Goal: Information Seeking & Learning: Learn about a topic

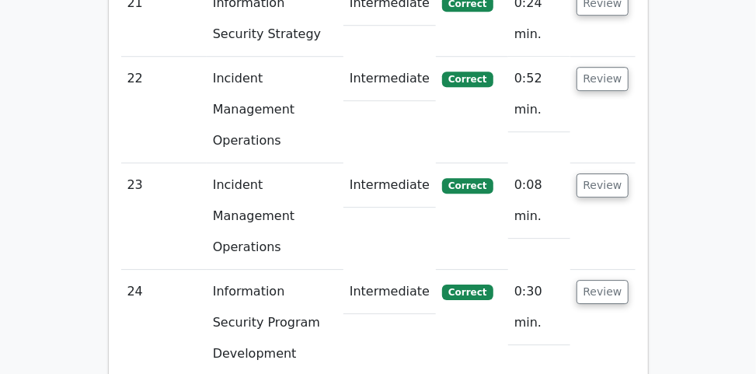
scroll to position [4258, 0]
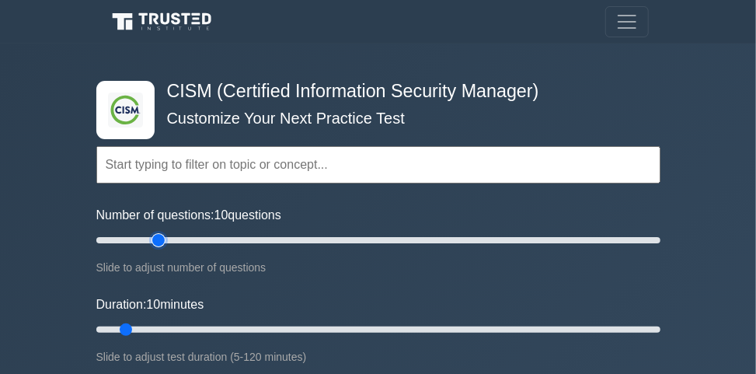
click at [151, 239] on input "Number of questions: 10 questions" at bounding box center [378, 240] width 564 height 19
type input "30"
click at [177, 237] on input "Number of questions: 25 questions" at bounding box center [378, 240] width 564 height 19
click at [261, 326] on input "Duration: 10 minutes" at bounding box center [378, 329] width 564 height 19
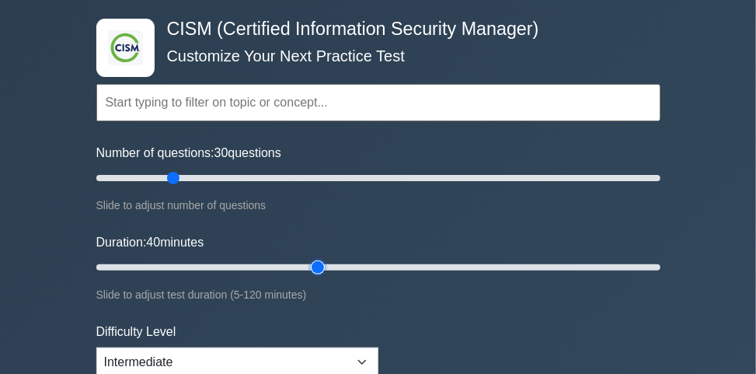
type input "50"
click at [319, 264] on input "Duration: 40 minutes" at bounding box center [378, 267] width 564 height 19
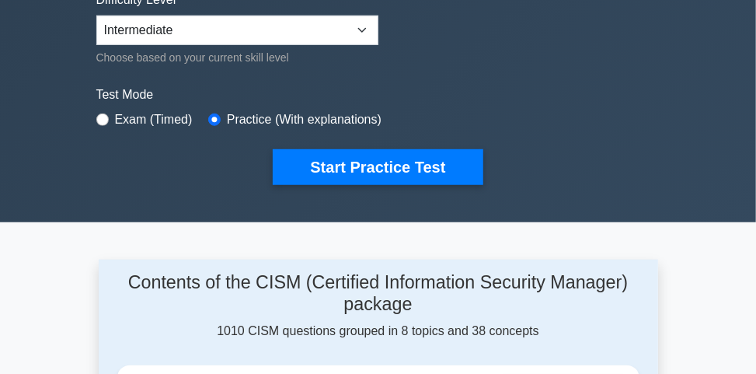
scroll to position [497, 0]
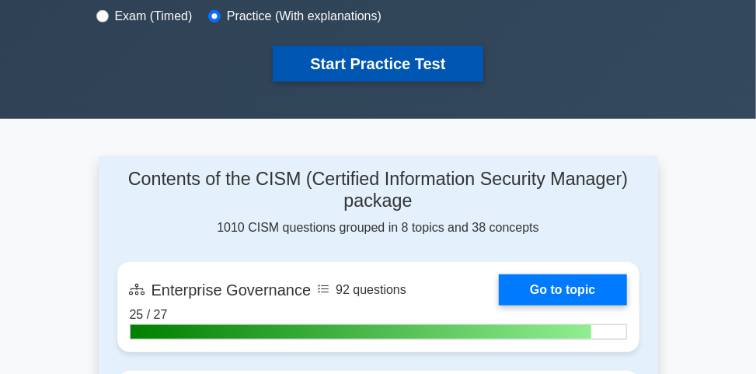
click at [401, 61] on button "Start Practice Test" at bounding box center [378, 64] width 210 height 36
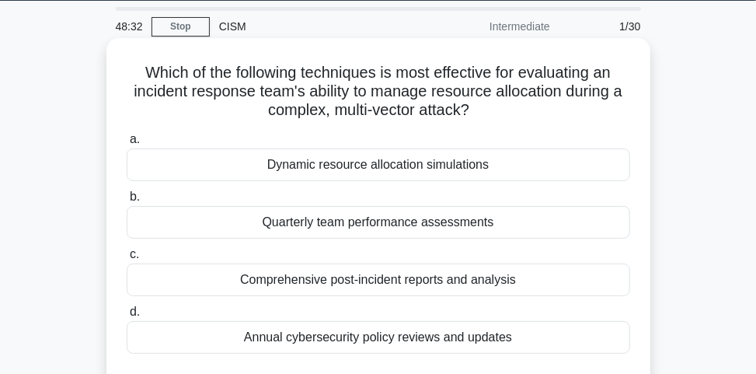
scroll to position [62, 0]
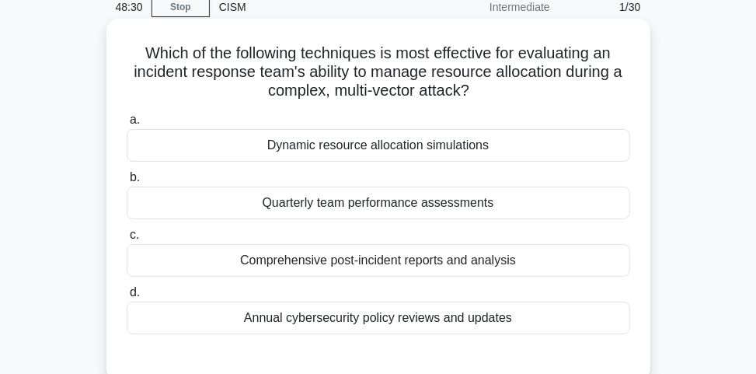
click at [446, 149] on div "Dynamic resource allocation simulations" at bounding box center [378, 145] width 503 height 33
click at [127, 125] on input "a. Dynamic resource allocation simulations" at bounding box center [127, 120] width 0 height 10
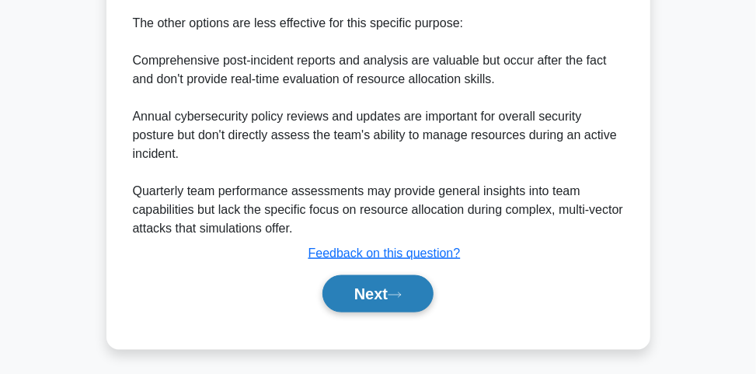
click at [343, 277] on button "Next" at bounding box center [377, 293] width 111 height 37
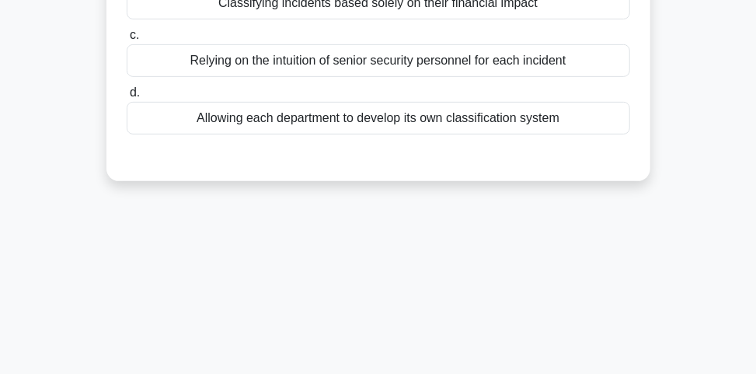
scroll to position [23, 0]
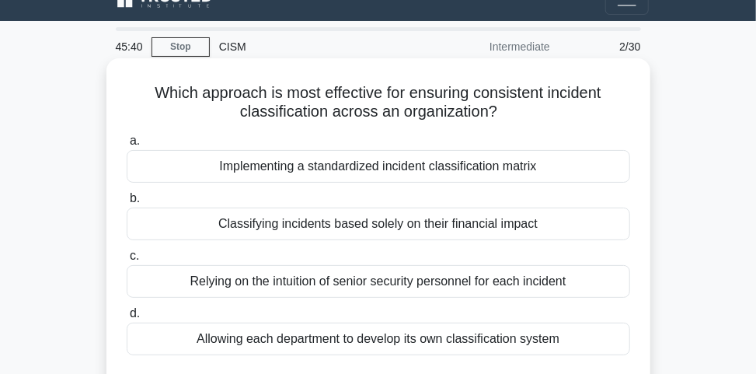
click at [376, 176] on div "Implementing a standardized incident classification matrix" at bounding box center [378, 166] width 503 height 33
click at [127, 146] on input "a. Implementing a standardized incident classification matrix" at bounding box center [127, 141] width 0 height 10
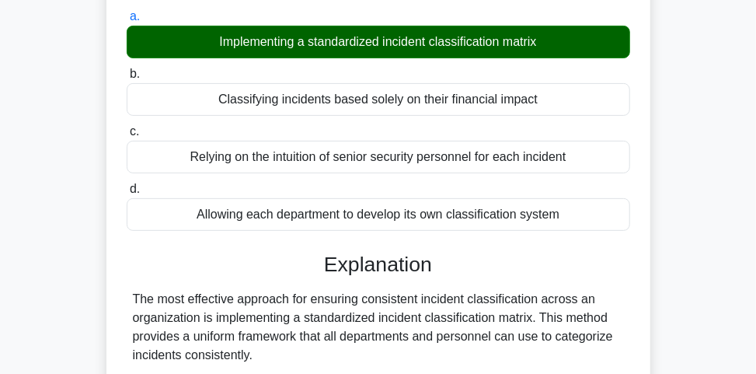
scroll to position [147, 0]
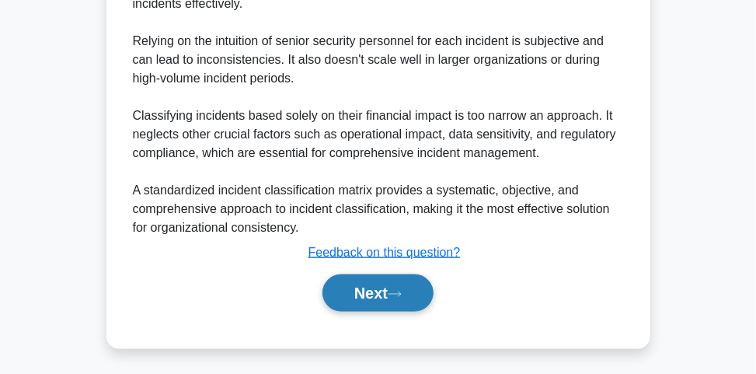
click at [430, 280] on button "Next" at bounding box center [377, 292] width 111 height 37
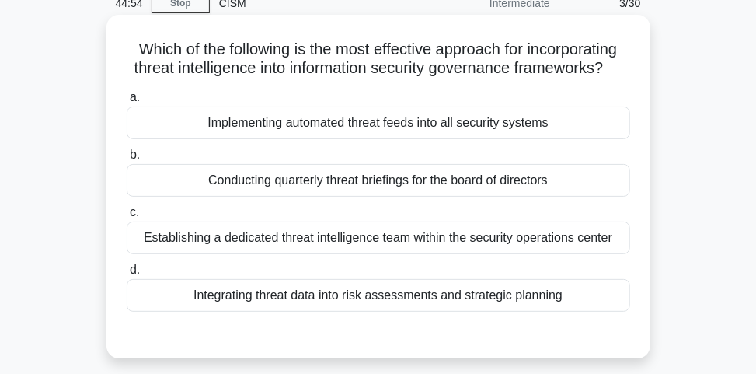
scroll to position [85, 0]
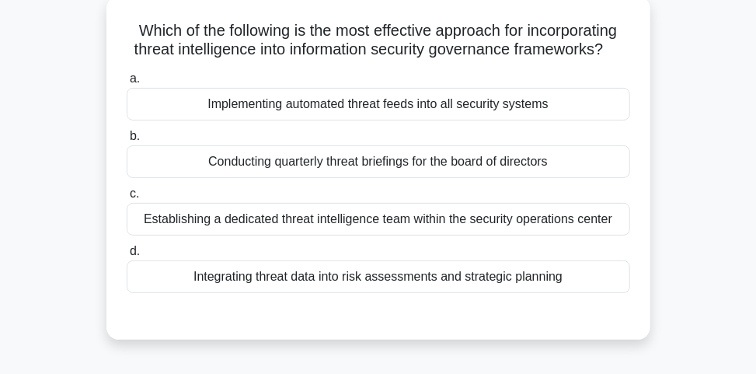
click at [450, 290] on div "Integrating threat data into risk assessments and strategic planning" at bounding box center [378, 276] width 503 height 33
click at [127, 256] on input "d. Integrating threat data into risk assessments and strategic planning" at bounding box center [127, 251] width 0 height 10
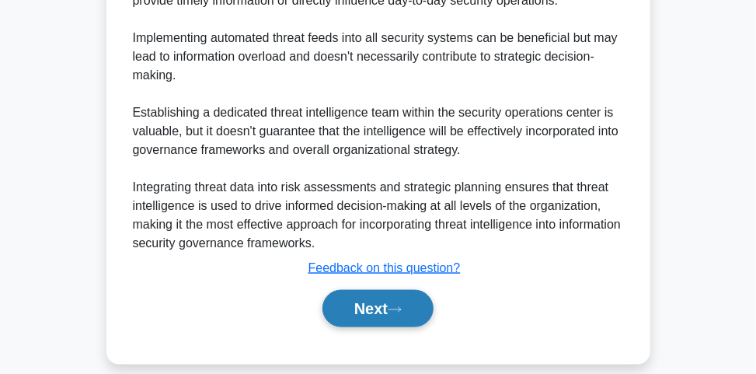
click at [434, 323] on button "Next" at bounding box center [377, 308] width 111 height 37
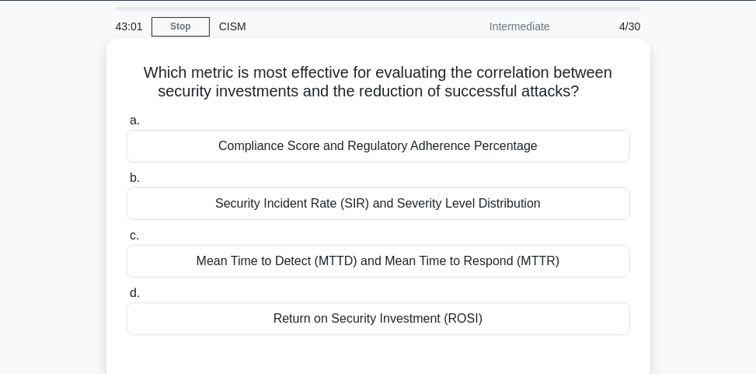
scroll to position [62, 0]
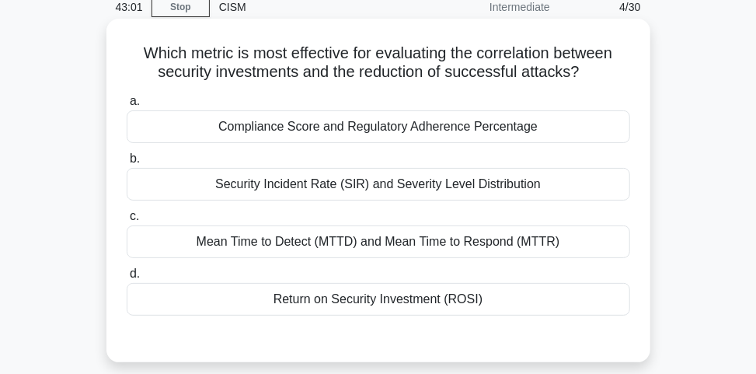
click at [358, 222] on label "c. Mean Time to Detect (MTTD) and Mean Time to Respond (MTTR)" at bounding box center [378, 232] width 503 height 51
click at [127, 221] on input "c. Mean Time to Detect (MTTD) and Mean Time to Respond (MTTR)" at bounding box center [127, 216] width 0 height 10
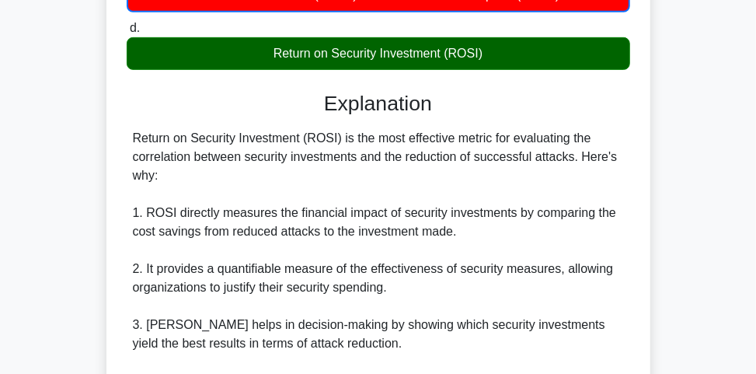
scroll to position [311, 0]
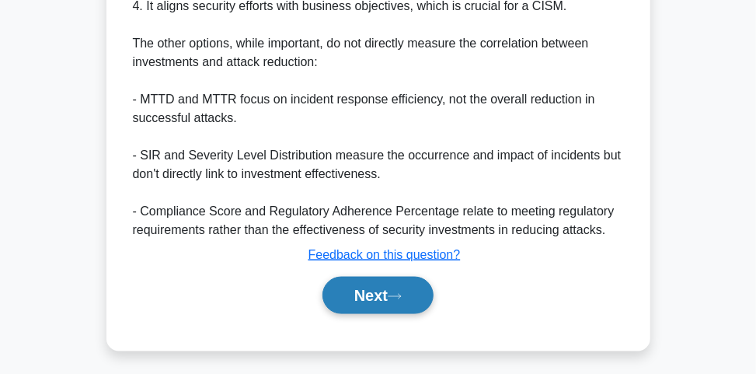
click at [409, 298] on button "Next" at bounding box center [377, 295] width 111 height 37
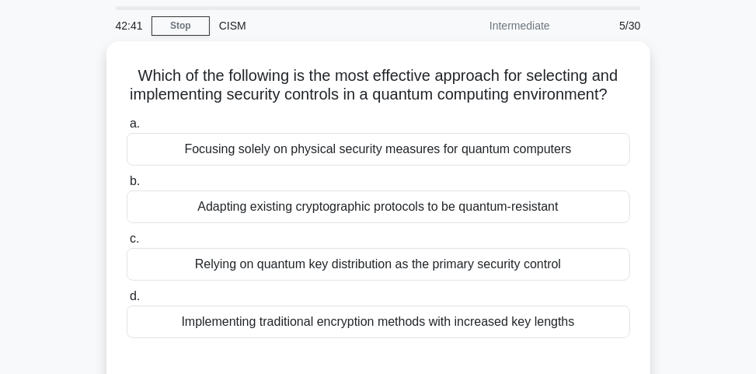
scroll to position [62, 0]
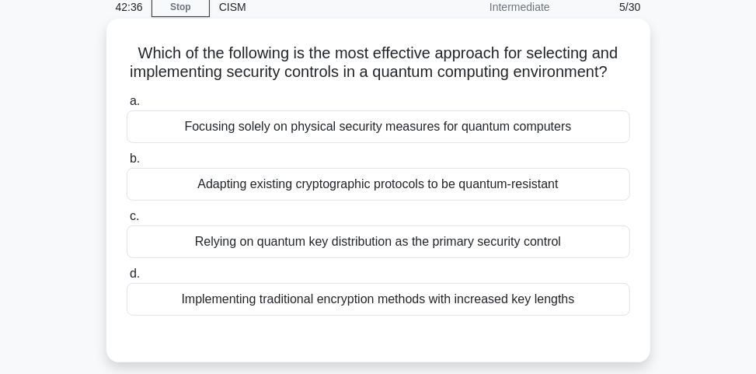
click at [420, 200] on div "Adapting existing cryptographic protocols to be quantum-resistant" at bounding box center [378, 184] width 503 height 33
click at [127, 164] on input "b. Adapting existing cryptographic protocols to be quantum-resistant" at bounding box center [127, 159] width 0 height 10
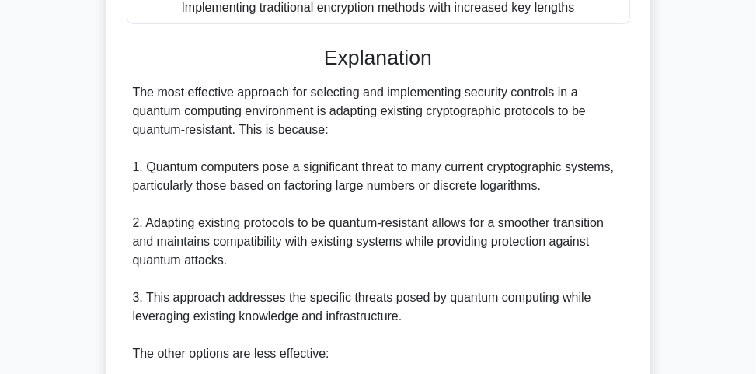
scroll to position [373, 0]
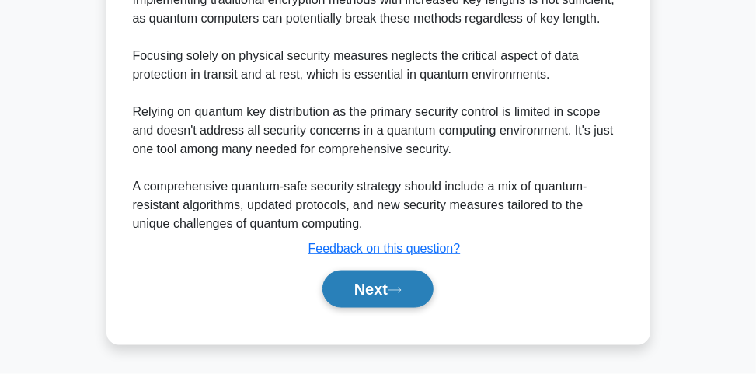
click at [399, 294] on icon at bounding box center [395, 290] width 14 height 9
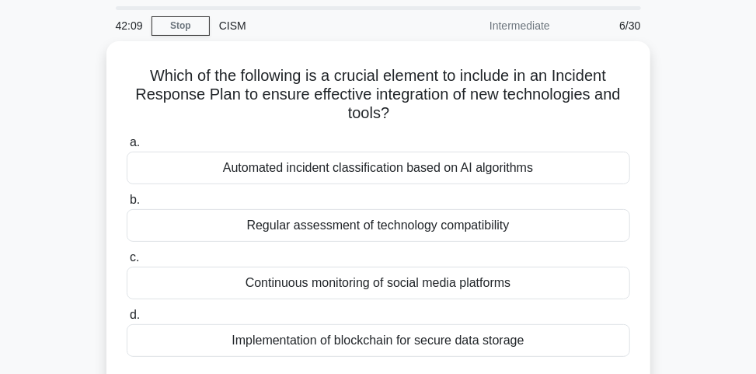
scroll to position [62, 0]
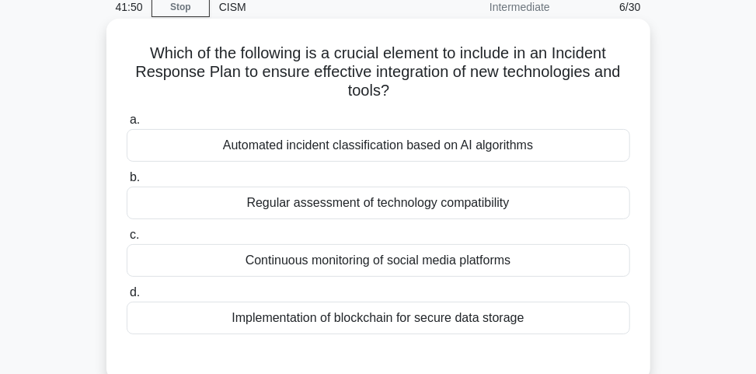
click at [340, 319] on div "Implementation of blockchain for secure data storage" at bounding box center [378, 317] width 503 height 33
click at [127, 298] on input "d. Implementation of blockchain for secure data storage" at bounding box center [127, 292] width 0 height 10
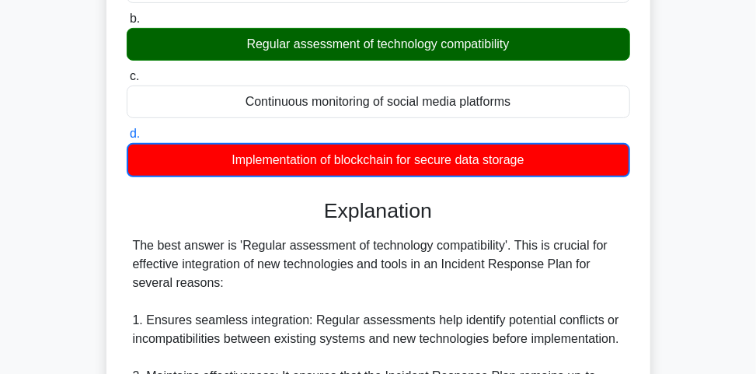
scroll to position [249, 0]
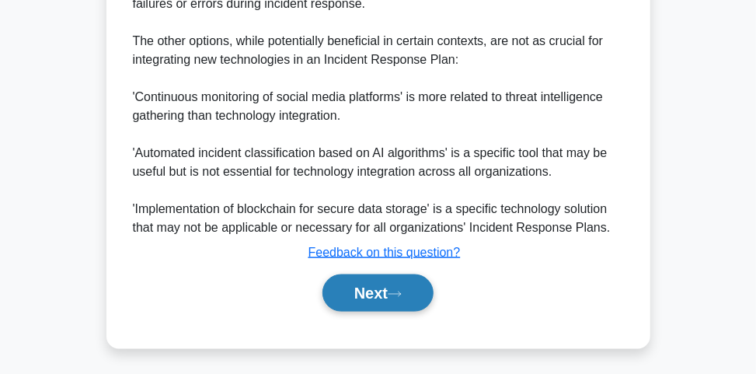
click at [336, 293] on button "Next" at bounding box center [377, 292] width 111 height 37
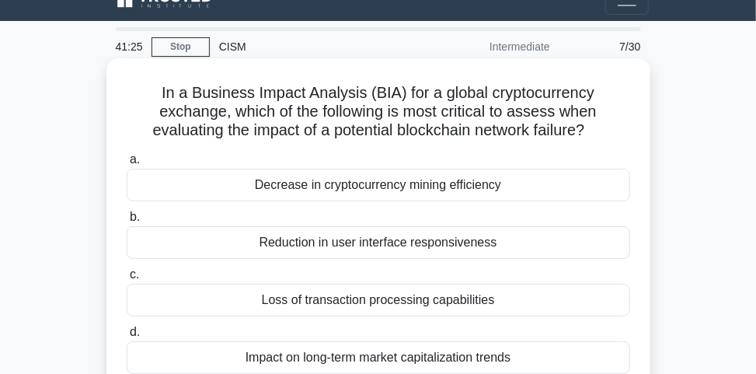
scroll to position [85, 0]
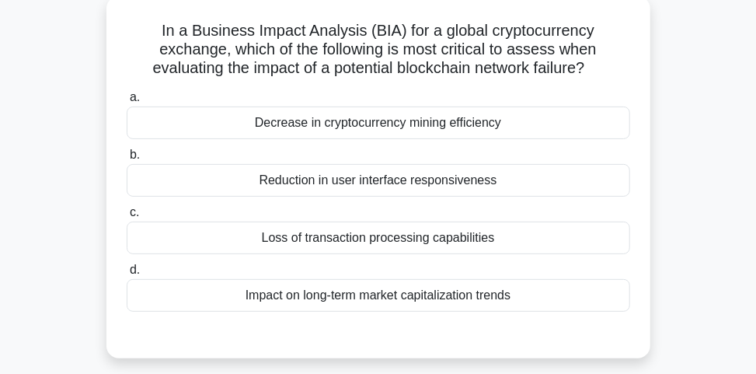
click at [516, 123] on div "Decrease in cryptocurrency mining efficiency" at bounding box center [378, 122] width 503 height 33
click at [127, 103] on input "a. Decrease in cryptocurrency mining efficiency" at bounding box center [127, 97] width 0 height 10
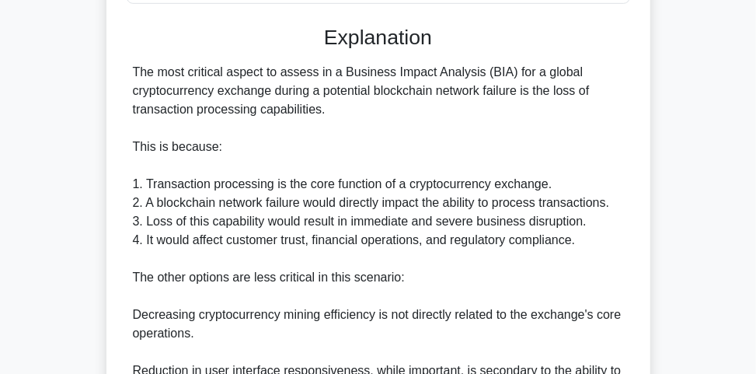
scroll to position [395, 0]
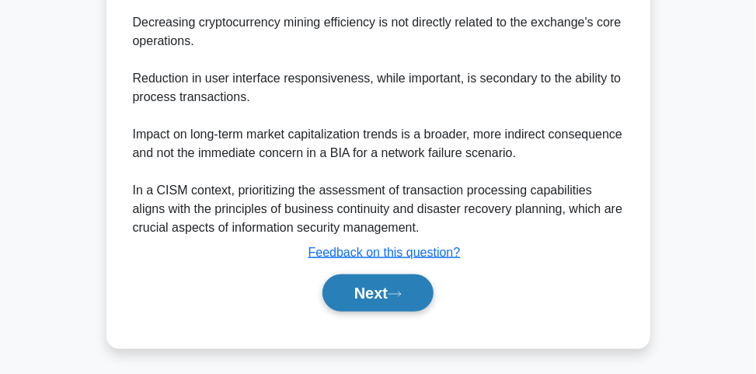
click at [402, 291] on icon at bounding box center [395, 294] width 14 height 9
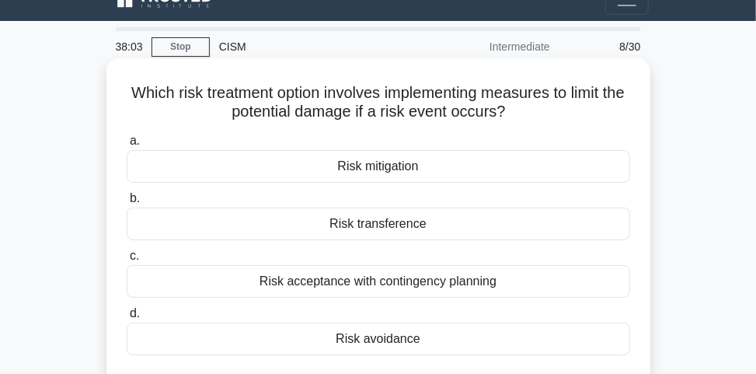
scroll to position [85, 0]
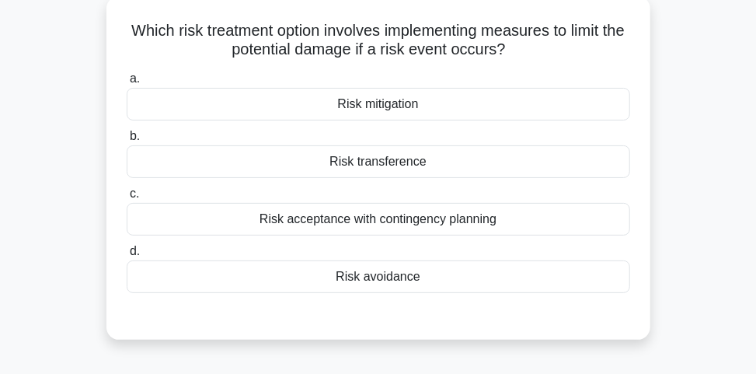
click at [441, 218] on div "Risk acceptance with contingency planning" at bounding box center [378, 219] width 503 height 33
click at [127, 199] on input "c. Risk acceptance with contingency planning" at bounding box center [127, 194] width 0 height 10
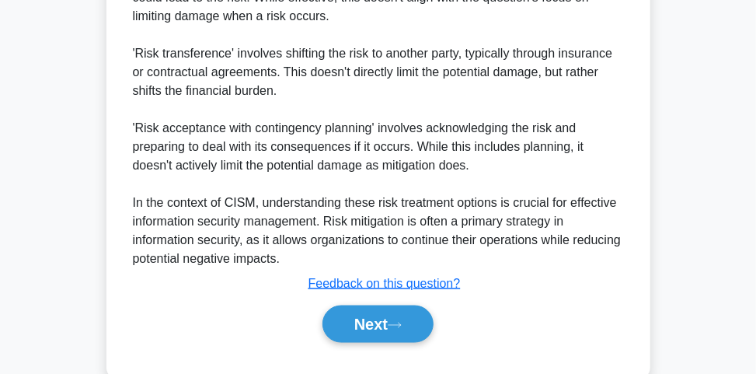
scroll to position [723, 0]
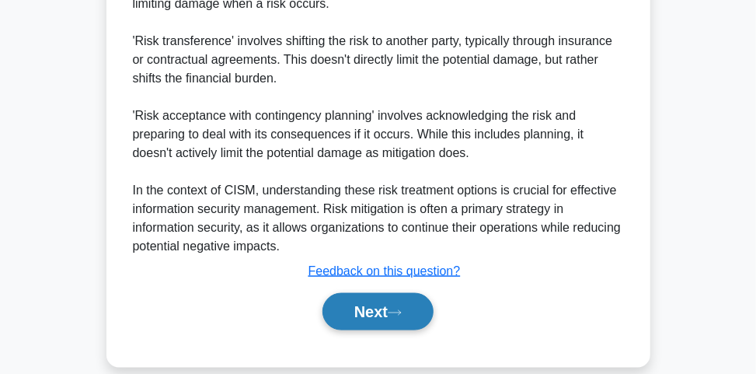
click at [390, 293] on button "Next" at bounding box center [377, 311] width 111 height 37
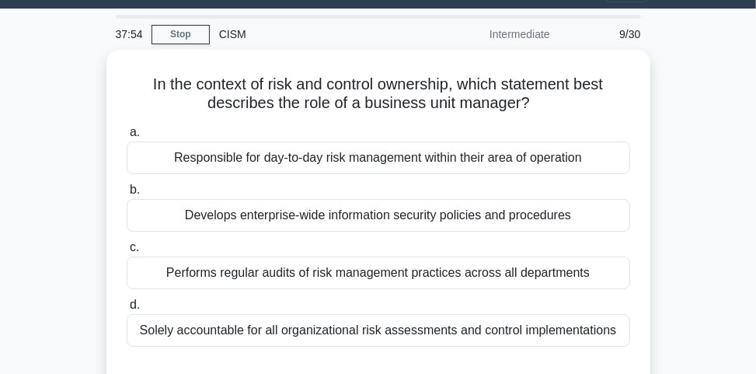
scroll to position [23, 0]
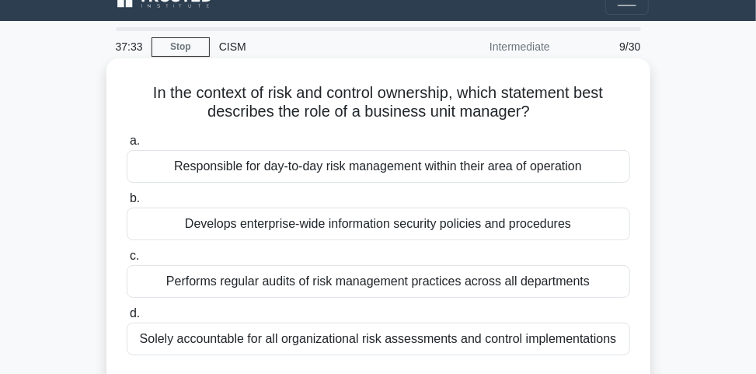
click at [416, 170] on div "Responsible for day-to-day risk management within their area of operation" at bounding box center [378, 166] width 503 height 33
click at [127, 146] on input "a. Responsible for day-to-day risk management within their area of operation" at bounding box center [127, 141] width 0 height 10
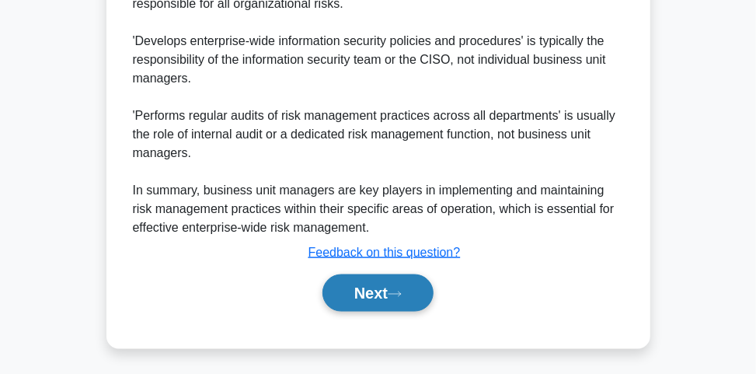
click at [418, 295] on button "Next" at bounding box center [377, 292] width 111 height 37
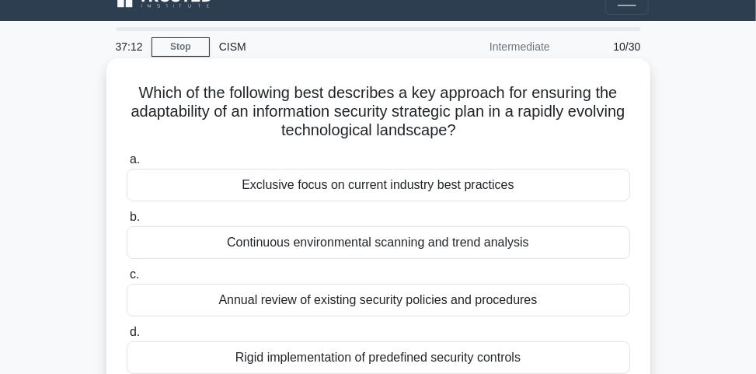
scroll to position [85, 0]
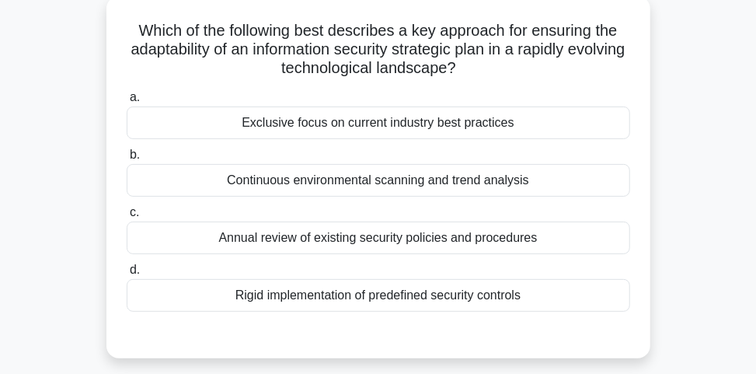
click at [411, 173] on div "Continuous environmental scanning and trend analysis" at bounding box center [378, 180] width 503 height 33
click at [127, 160] on input "b. Continuous environmental scanning and trend analysis" at bounding box center [127, 155] width 0 height 10
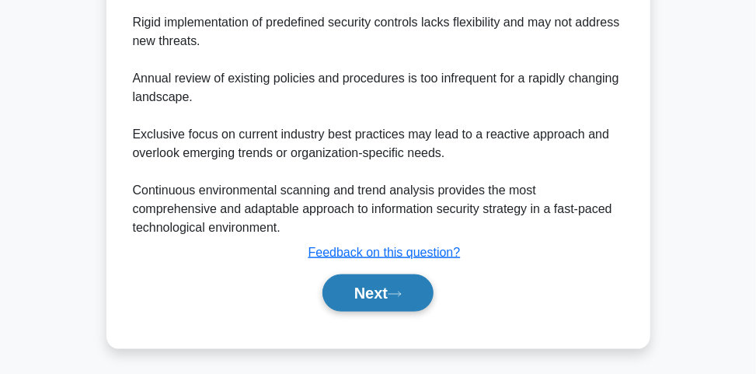
click at [350, 286] on button "Next" at bounding box center [377, 292] width 111 height 37
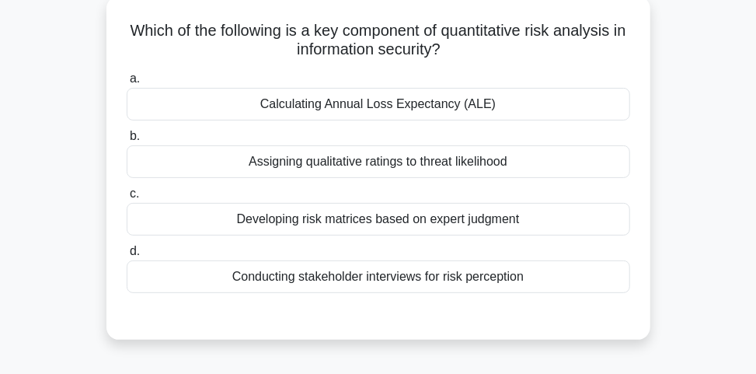
click at [439, 162] on div "Assigning qualitative ratings to threat likelihood" at bounding box center [378, 161] width 503 height 33
click at [127, 141] on input "b. Assigning qualitative ratings to threat likelihood" at bounding box center [127, 136] width 0 height 10
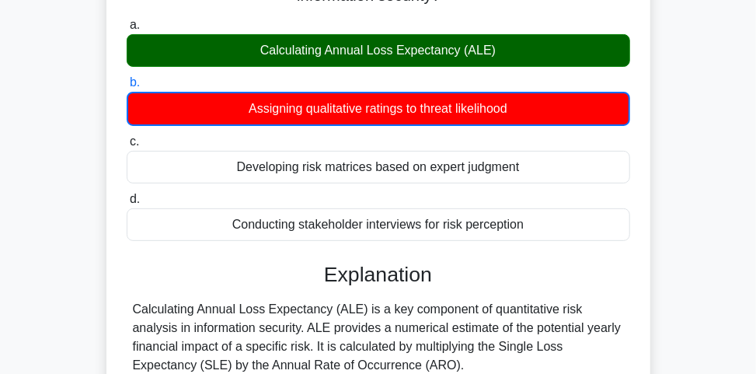
scroll to position [209, 0]
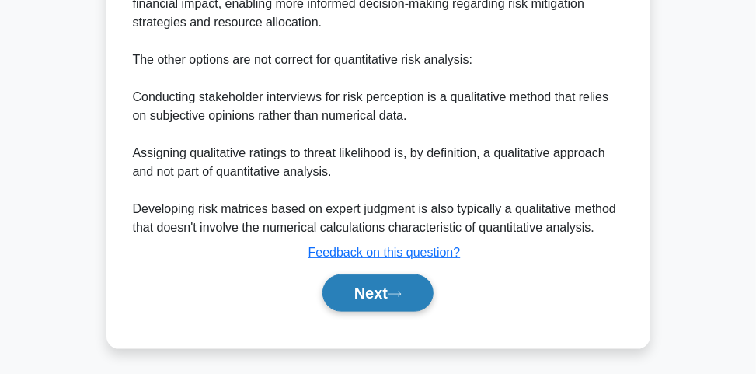
click at [417, 294] on button "Next" at bounding box center [377, 292] width 111 height 37
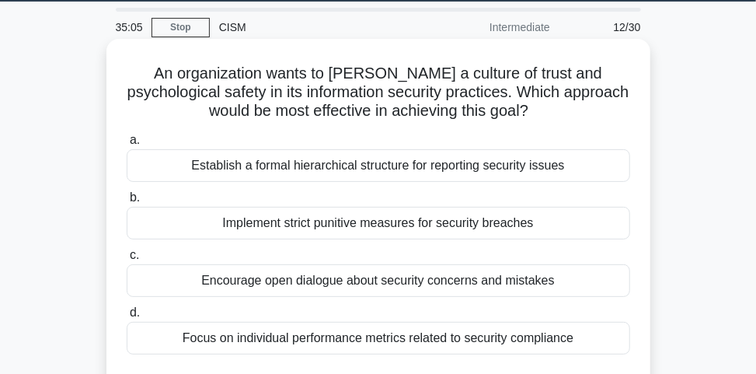
scroll to position [62, 0]
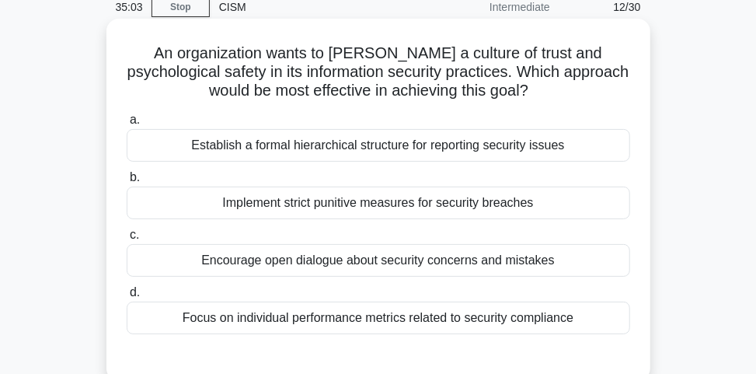
click at [297, 275] on div "a. Establish a formal hierarchical structure for reporting security issues b. I…" at bounding box center [378, 222] width 522 height 230
click at [297, 263] on div "Encourage open dialogue about security concerns and mistakes" at bounding box center [378, 260] width 503 height 33
click at [127, 240] on input "c. Encourage open dialogue about security concerns and mistakes" at bounding box center [127, 235] width 0 height 10
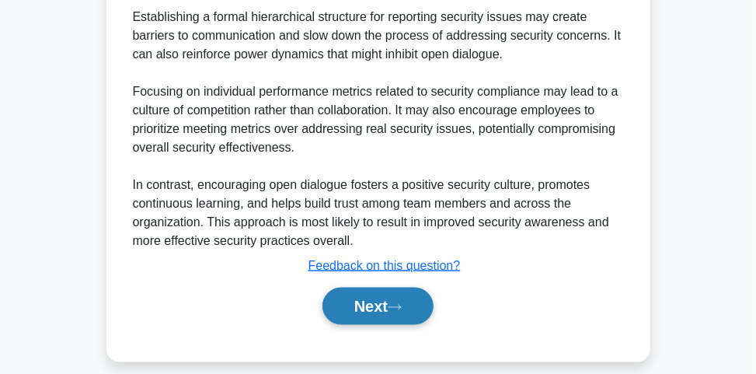
click at [336, 305] on button "Next" at bounding box center [377, 305] width 111 height 37
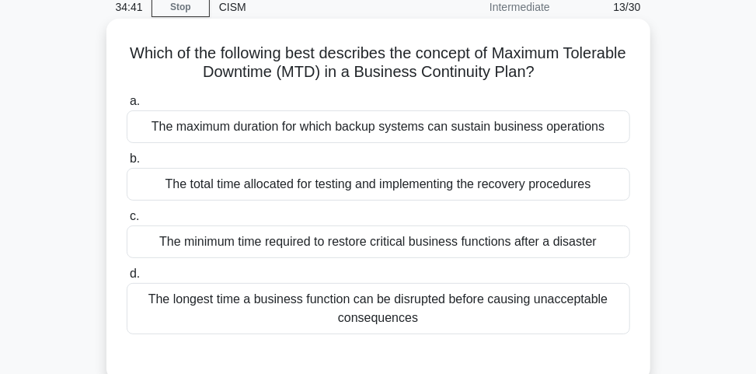
click at [340, 314] on div "The longest time a business function can be disrupted before causing unacceptab…" at bounding box center [378, 308] width 503 height 51
click at [127, 279] on input "d. The longest time a business function can be disrupted before causing unaccep…" at bounding box center [127, 274] width 0 height 10
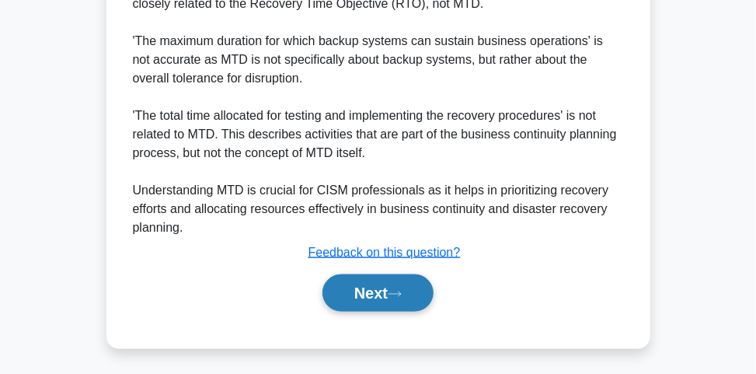
click at [333, 294] on button "Next" at bounding box center [377, 292] width 111 height 37
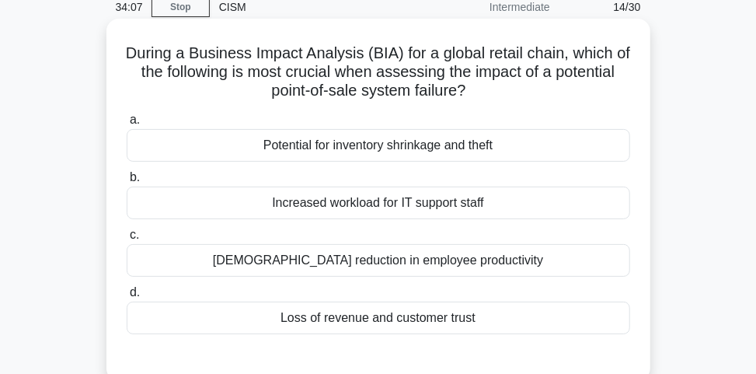
click at [479, 319] on div "Loss of revenue and customer trust" at bounding box center [378, 317] width 503 height 33
click at [127, 298] on input "d. Loss of revenue and customer trust" at bounding box center [127, 292] width 0 height 10
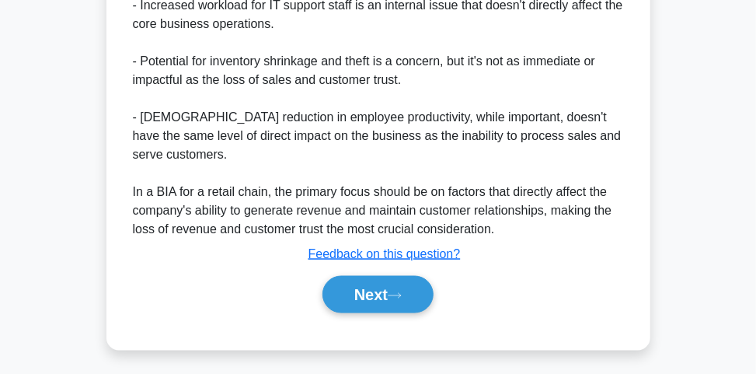
scroll to position [815, 0]
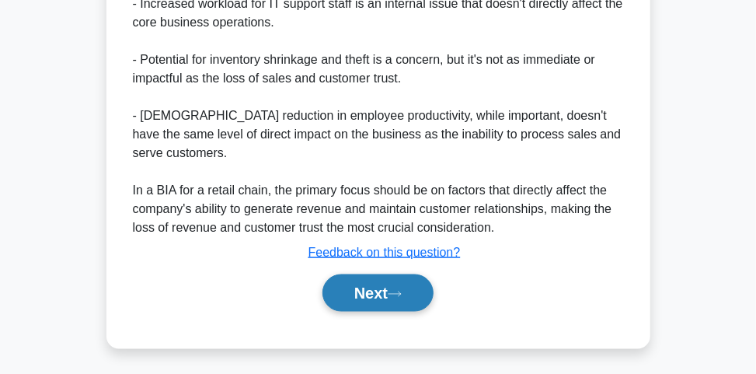
click at [385, 288] on button "Next" at bounding box center [377, 292] width 111 height 37
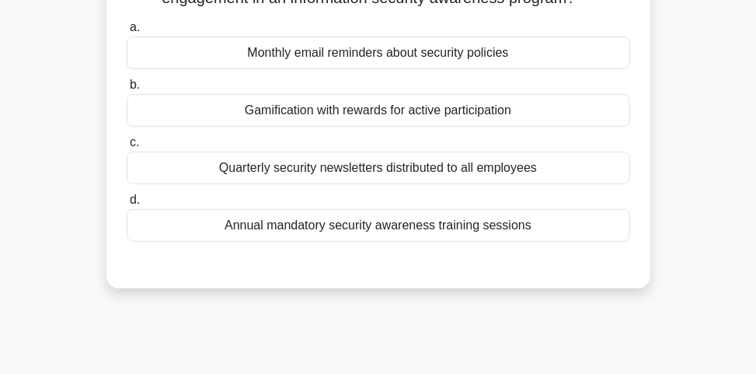
scroll to position [147, 0]
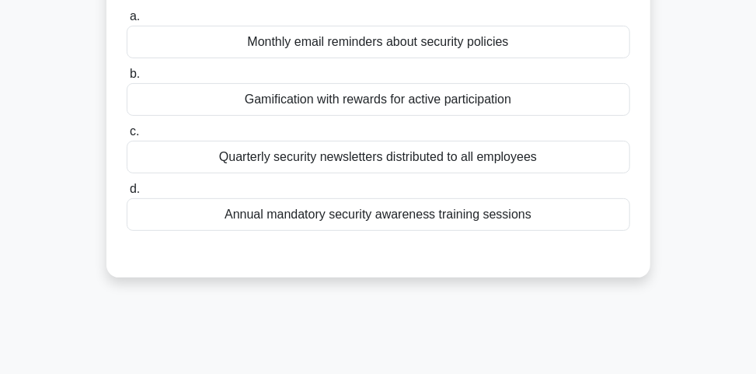
click at [419, 116] on div "Gamification with rewards for active participation" at bounding box center [378, 99] width 503 height 33
click at [127, 79] on input "b. Gamification with rewards for active participation" at bounding box center [127, 74] width 0 height 10
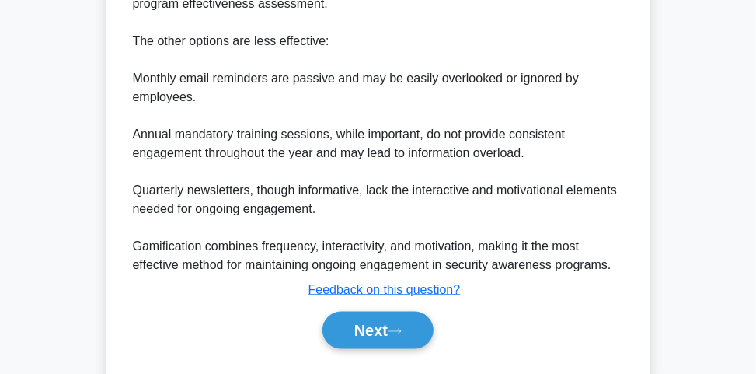
scroll to position [753, 0]
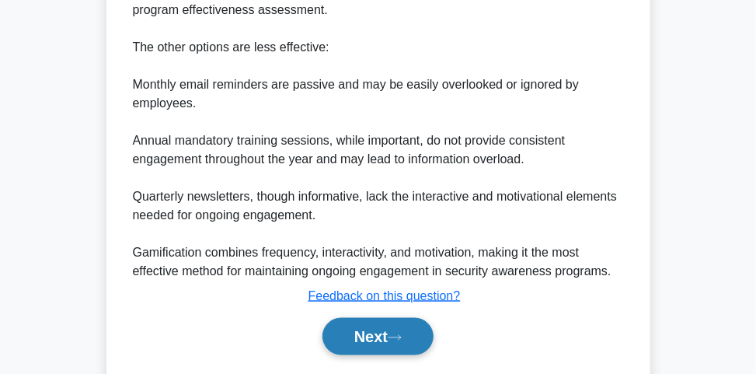
click at [395, 342] on icon at bounding box center [395, 337] width 14 height 9
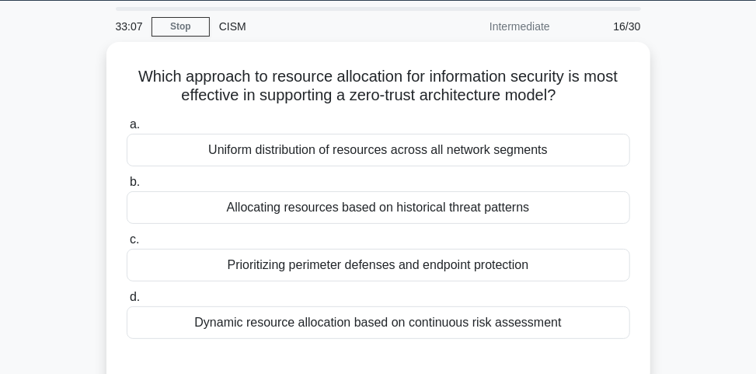
scroll to position [62, 0]
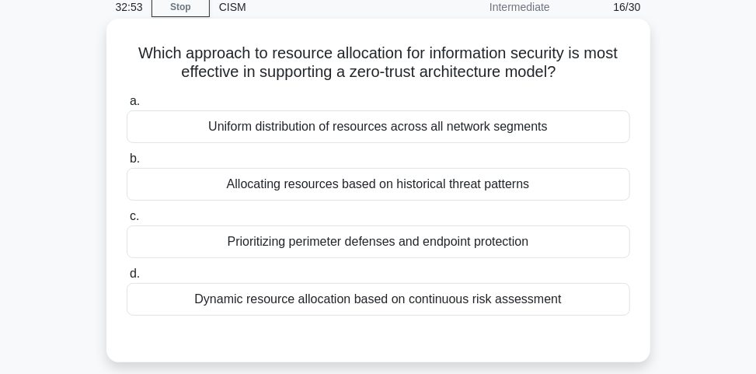
click at [467, 293] on div "Dynamic resource allocation based on continuous risk assessment" at bounding box center [378, 299] width 503 height 33
click at [127, 279] on input "d. Dynamic resource allocation based on continuous risk assessment" at bounding box center [127, 274] width 0 height 10
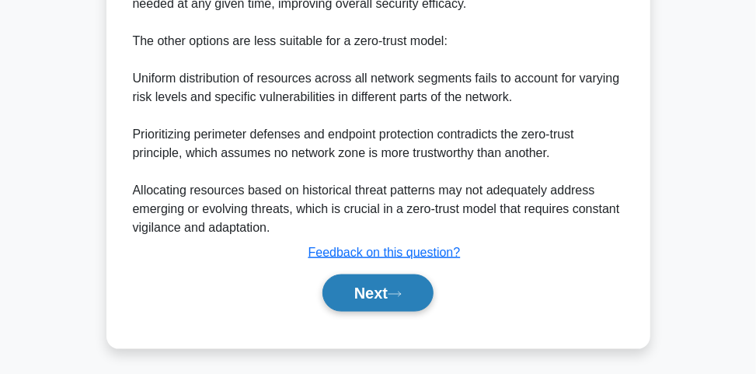
click at [430, 298] on button "Next" at bounding box center [377, 292] width 111 height 37
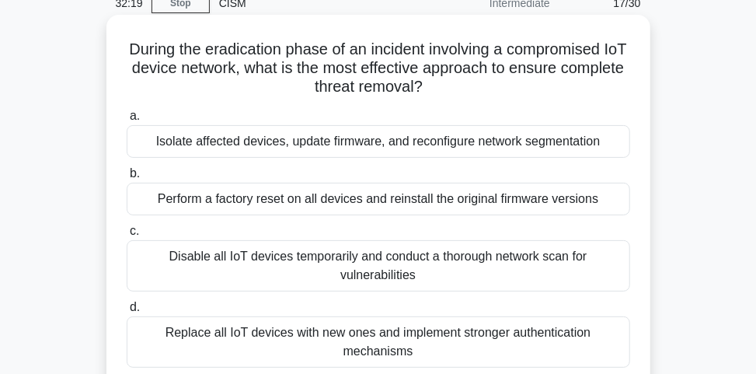
scroll to position [85, 0]
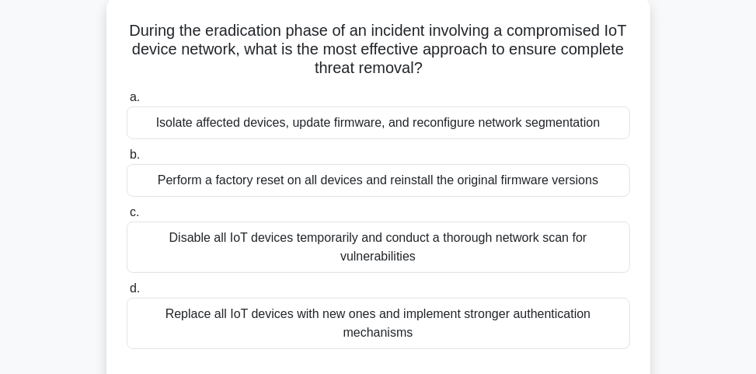
click at [420, 252] on div "Disable all IoT devices temporarily and conduct a thorough network scan for vul…" at bounding box center [378, 246] width 503 height 51
click at [127, 218] on input "c. Disable all IoT devices temporarily and conduct a thorough network scan for …" at bounding box center [127, 212] width 0 height 10
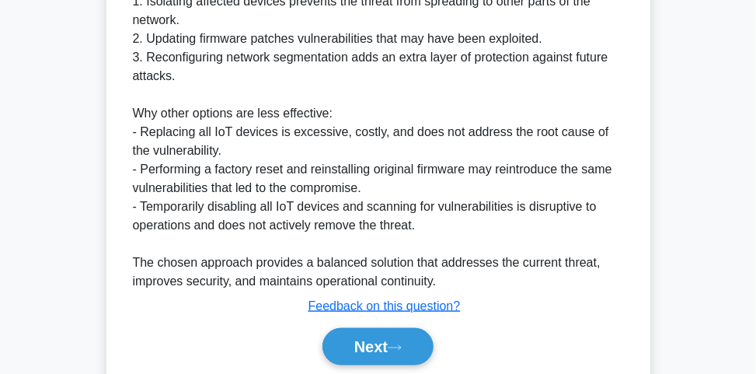
scroll to position [644, 0]
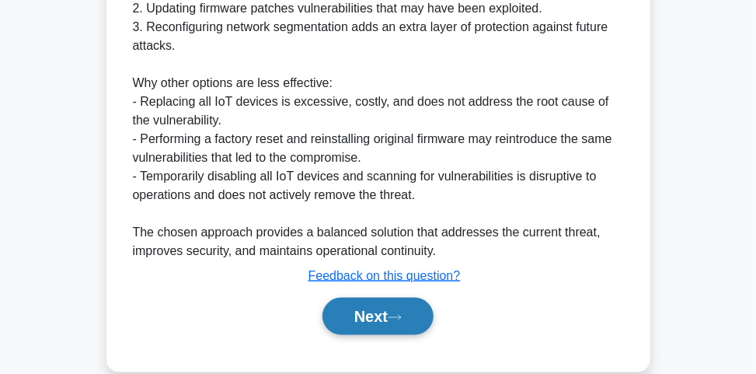
click at [379, 306] on button "Next" at bounding box center [377, 316] width 111 height 37
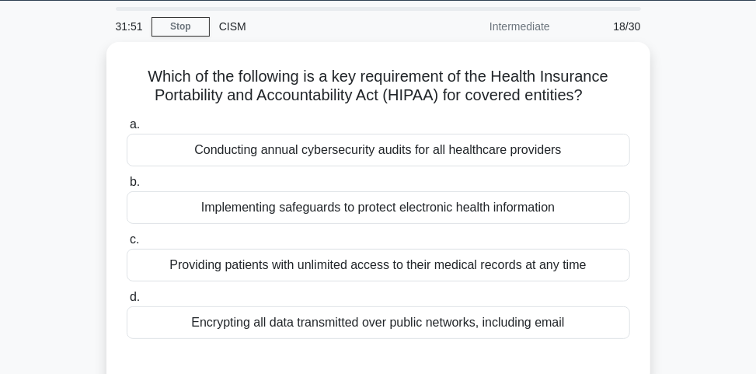
scroll to position [62, 0]
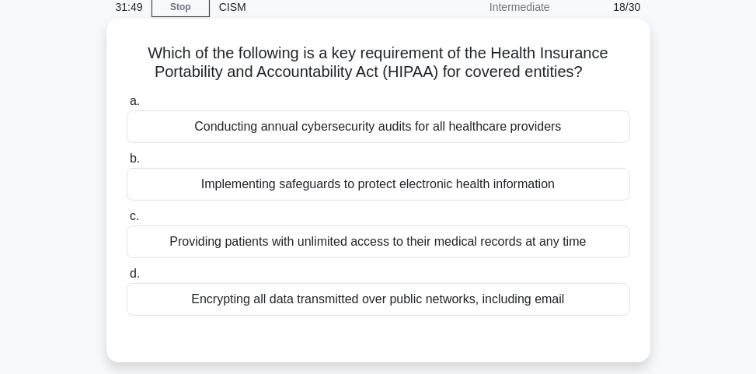
click at [383, 186] on div "Implementing safeguards to protect electronic health information" at bounding box center [378, 184] width 503 height 33
click at [127, 164] on input "b. Implementing safeguards to protect electronic health information" at bounding box center [127, 159] width 0 height 10
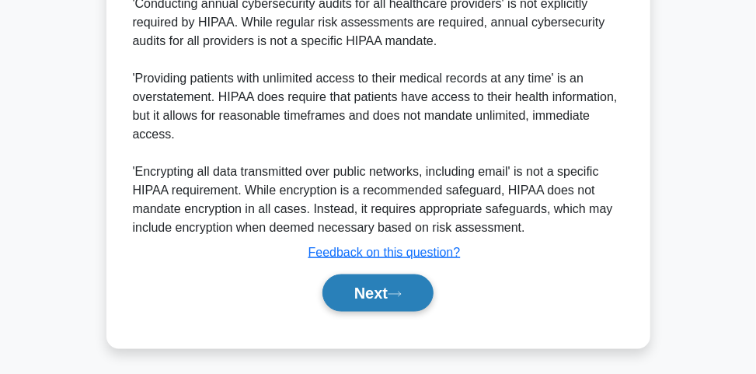
click at [397, 290] on icon at bounding box center [395, 294] width 14 height 9
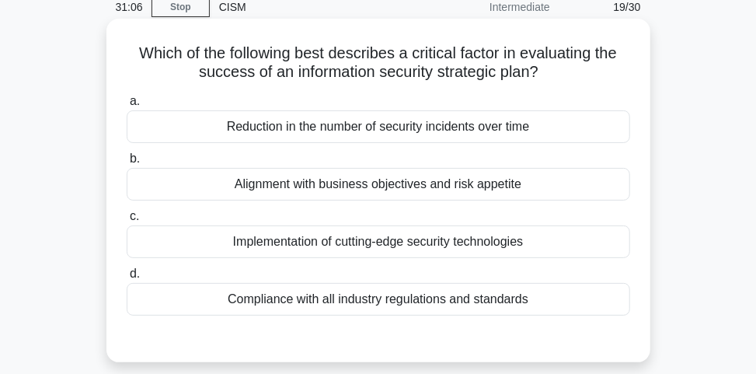
click at [475, 186] on div "Alignment with business objectives and risk appetite" at bounding box center [378, 184] width 503 height 33
click at [127, 164] on input "b. Alignment with business objectives and risk appetite" at bounding box center [127, 159] width 0 height 10
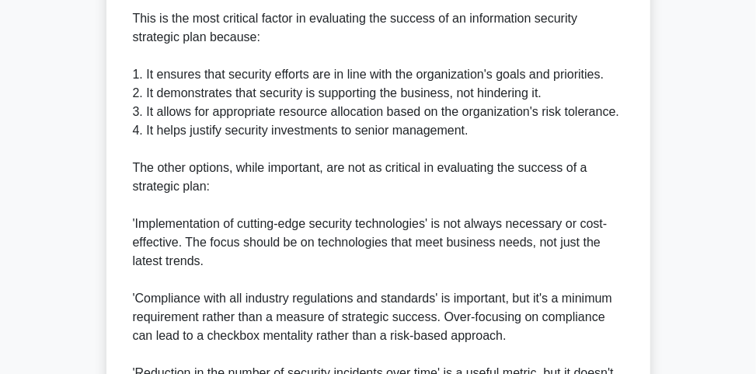
scroll to position [722, 0]
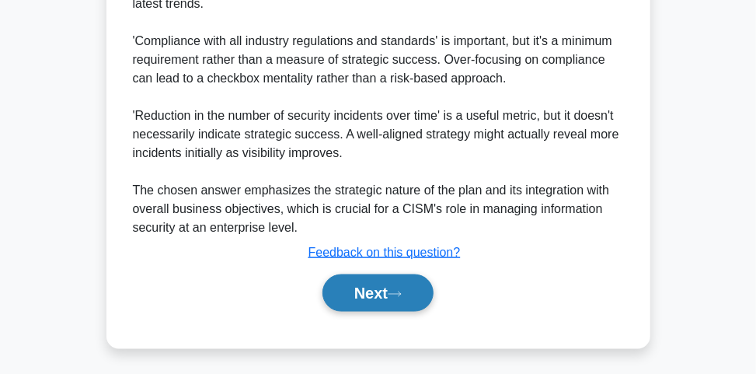
click at [376, 292] on button "Next" at bounding box center [377, 292] width 111 height 37
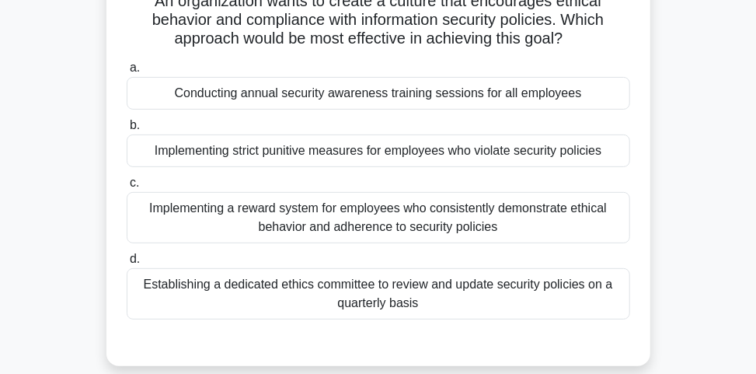
scroll to position [186, 0]
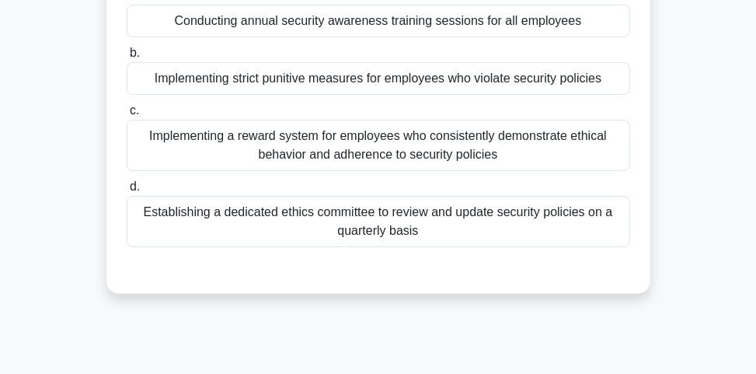
click at [456, 153] on div "Implementing a reward system for employees who consistently demonstrate ethical…" at bounding box center [378, 145] width 503 height 51
click at [127, 116] on input "c. Implementing a reward system for employees who consistently demonstrate ethi…" at bounding box center [127, 111] width 0 height 10
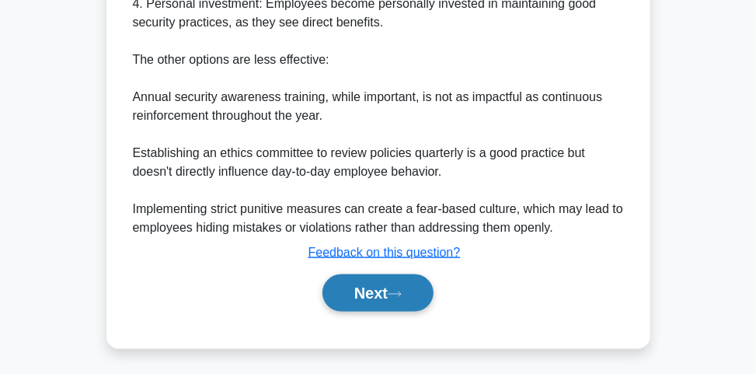
click at [380, 280] on button "Next" at bounding box center [377, 292] width 111 height 37
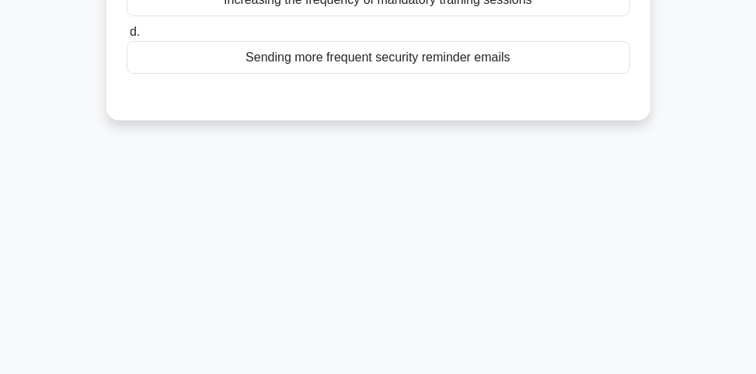
scroll to position [23, 0]
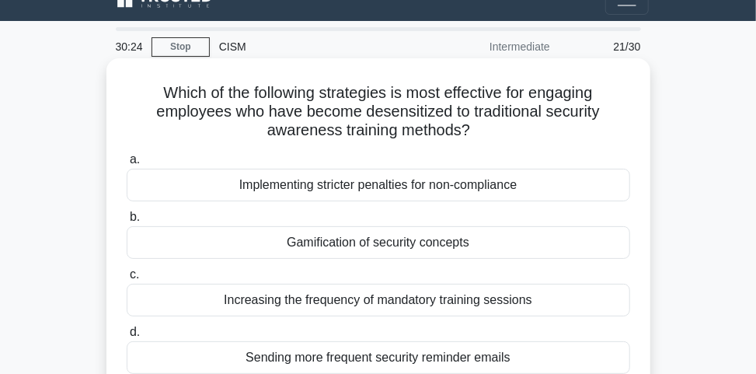
click at [375, 252] on div "Gamification of security concepts" at bounding box center [378, 242] width 503 height 33
click at [127, 222] on input "b. Gamification of security concepts" at bounding box center [127, 217] width 0 height 10
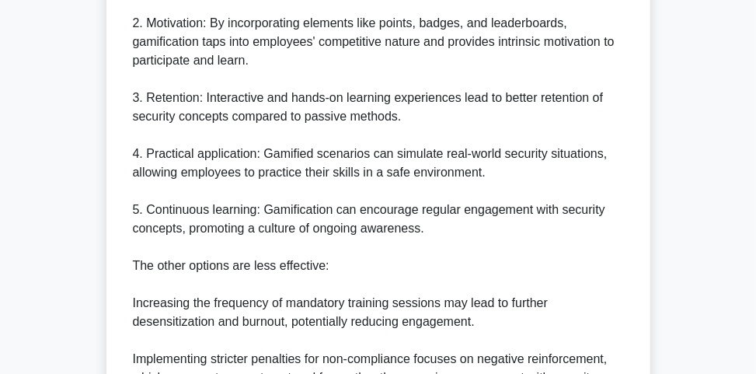
scroll to position [831, 0]
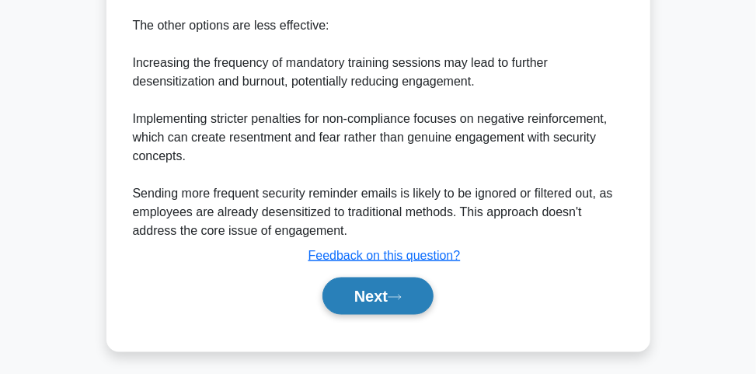
click at [357, 298] on button "Next" at bounding box center [377, 295] width 111 height 37
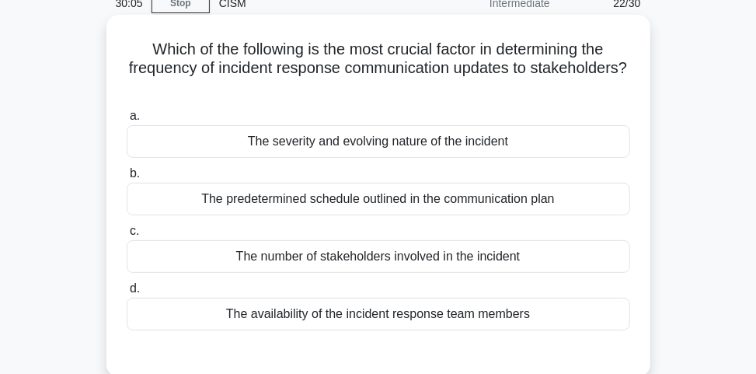
scroll to position [85, 0]
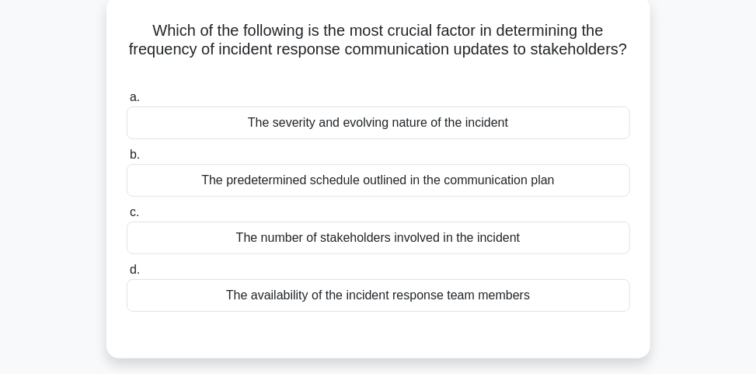
click at [422, 123] on div "The severity and evolving nature of the incident" at bounding box center [378, 122] width 503 height 33
click at [127, 103] on input "a. The severity and evolving nature of the incident" at bounding box center [127, 97] width 0 height 10
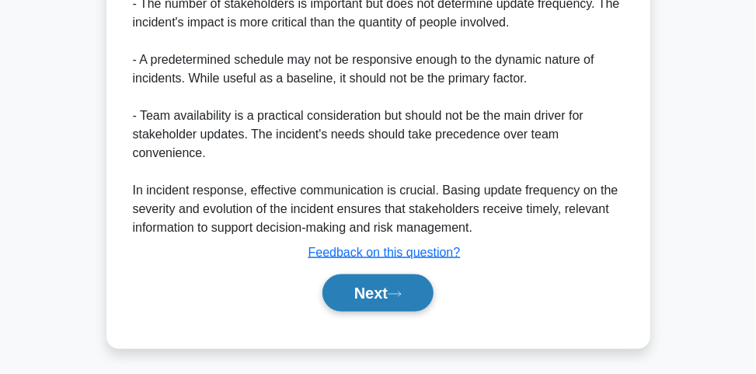
click at [434, 293] on button "Next" at bounding box center [377, 292] width 111 height 37
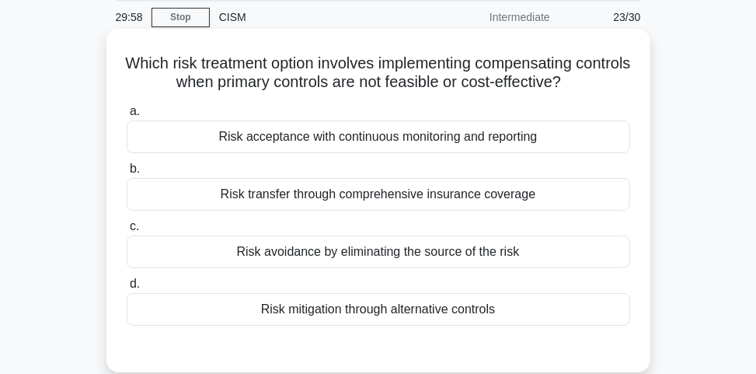
scroll to position [23, 0]
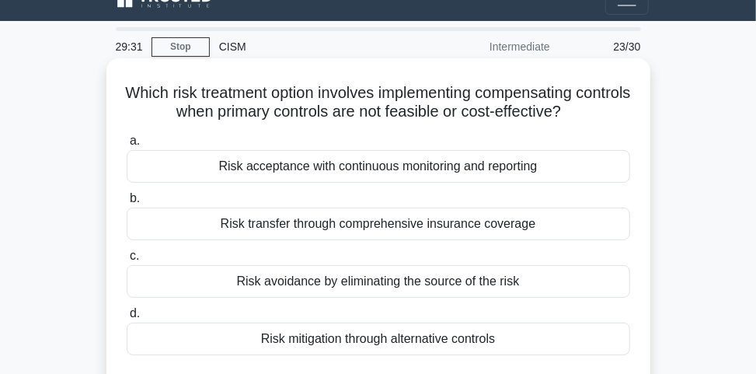
click at [395, 334] on div "Risk mitigation through alternative controls" at bounding box center [378, 338] width 503 height 33
click at [127, 319] on input "d. Risk mitigation through alternative controls" at bounding box center [127, 313] width 0 height 10
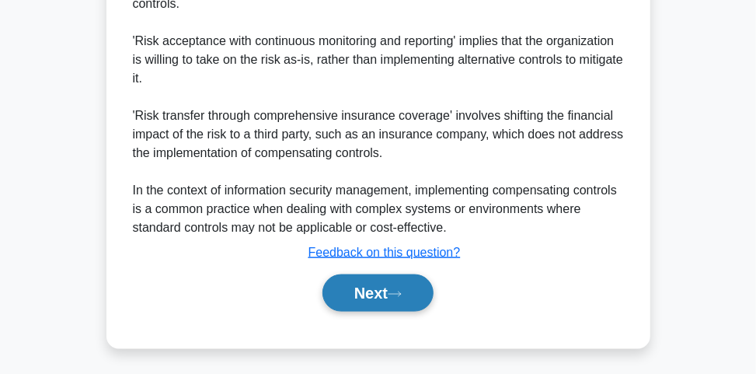
click at [415, 294] on button "Next" at bounding box center [377, 292] width 111 height 37
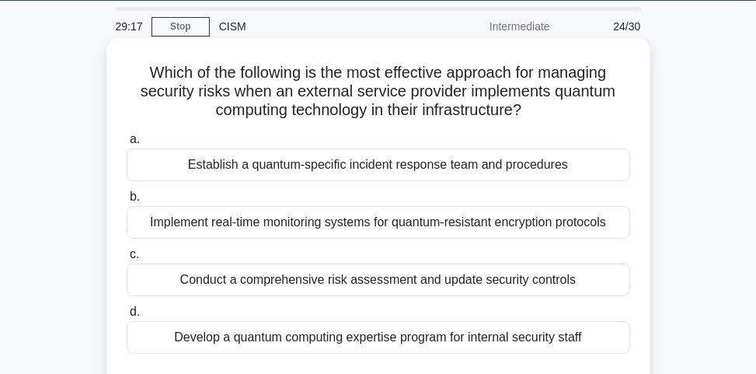
scroll to position [62, 0]
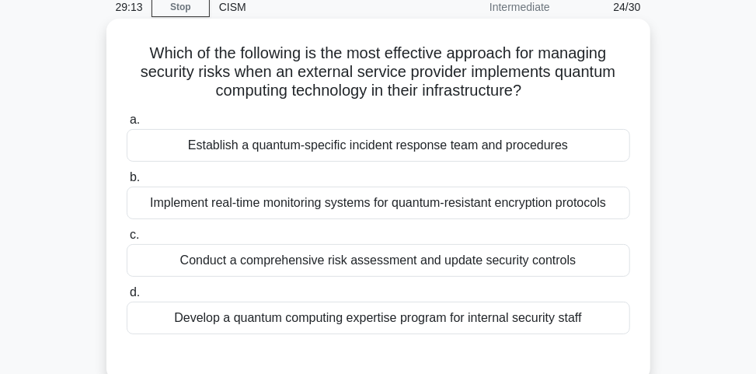
click at [430, 206] on div "Implement real-time monitoring systems for quantum-resistant encryption protoco…" at bounding box center [378, 202] width 503 height 33
click at [127, 183] on input "b. Implement real-time monitoring systems for quantum-resistant encryption prot…" at bounding box center [127, 177] width 0 height 10
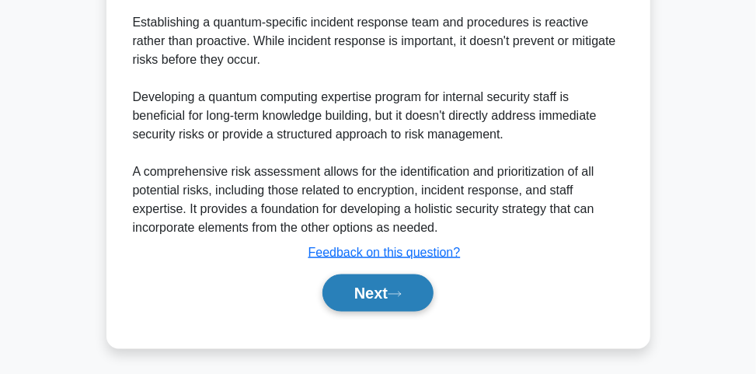
click at [416, 292] on button "Next" at bounding box center [377, 292] width 111 height 37
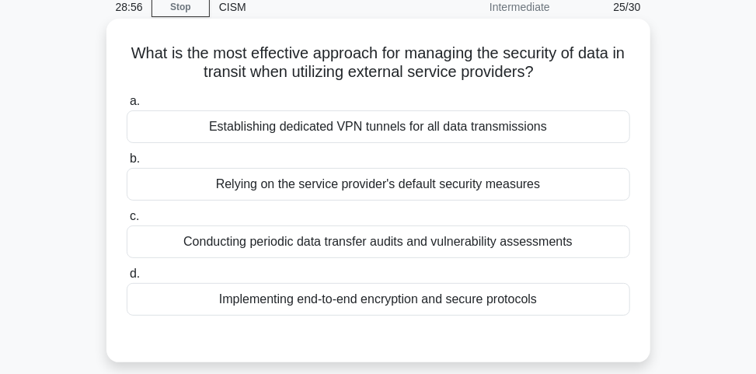
click at [508, 293] on div "Implementing end-to-end encryption and secure protocols" at bounding box center [378, 299] width 503 height 33
click at [127, 279] on input "d. Implementing end-to-end encryption and secure protocols" at bounding box center [127, 274] width 0 height 10
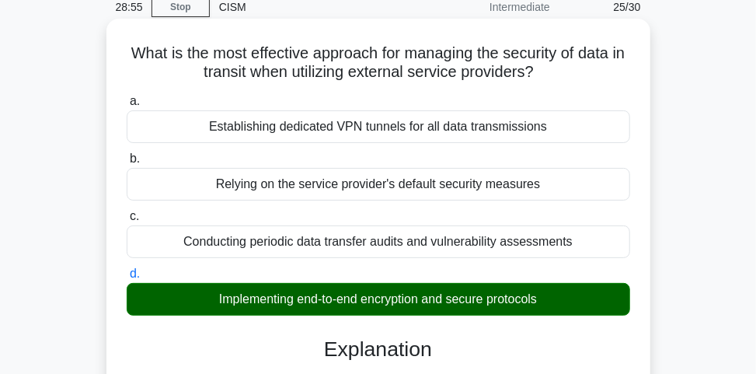
scroll to position [684, 0]
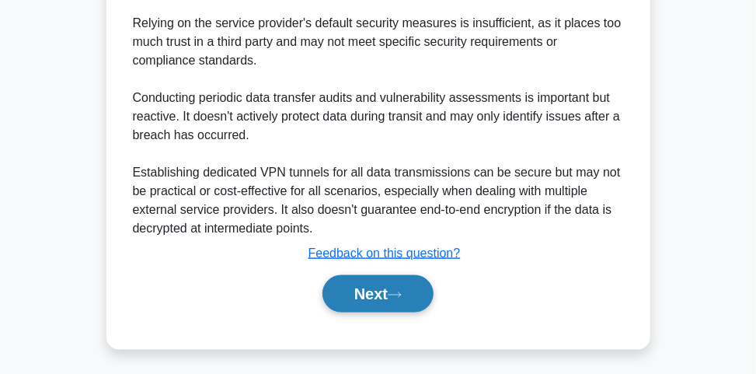
click at [357, 301] on button "Next" at bounding box center [377, 293] width 111 height 37
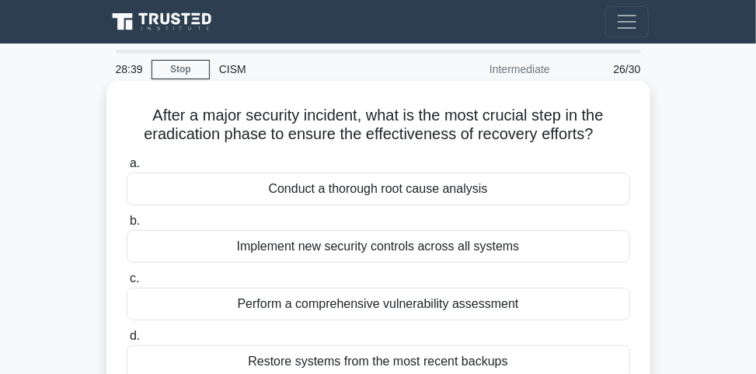
scroll to position [62, 0]
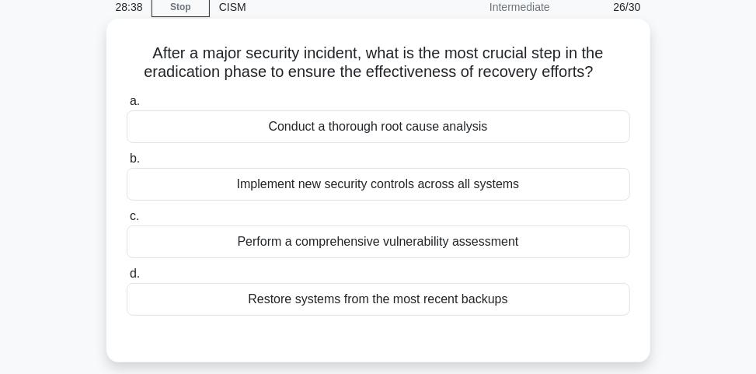
click at [412, 132] on div "Conduct a thorough root cause analysis" at bounding box center [378, 126] width 503 height 33
click at [127, 106] on input "a. Conduct a thorough root cause analysis" at bounding box center [127, 101] width 0 height 10
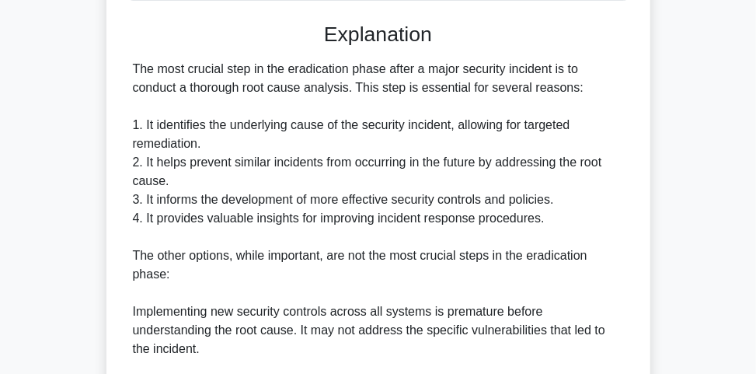
scroll to position [622, 0]
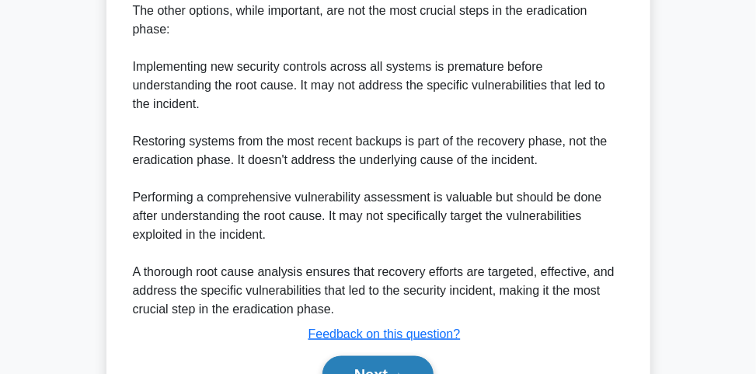
click at [400, 356] on button "Next" at bounding box center [377, 374] width 111 height 37
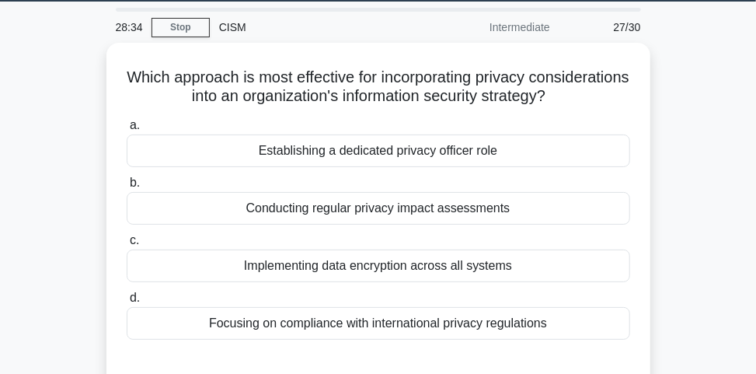
scroll to position [23, 0]
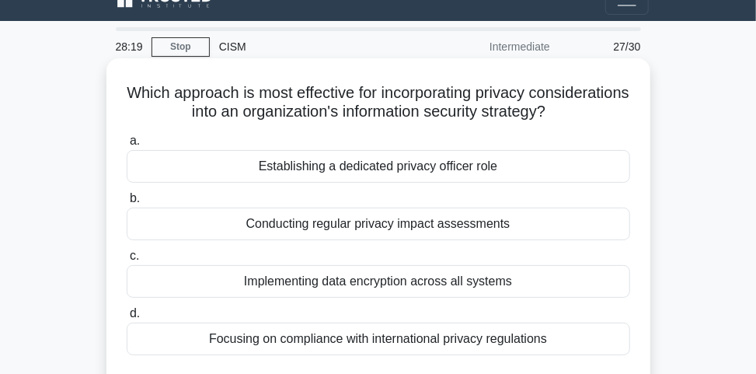
click at [474, 221] on div "Conducting regular privacy impact assessments" at bounding box center [378, 223] width 503 height 33
click at [127, 204] on input "b. Conducting regular privacy impact assessments" at bounding box center [127, 198] width 0 height 10
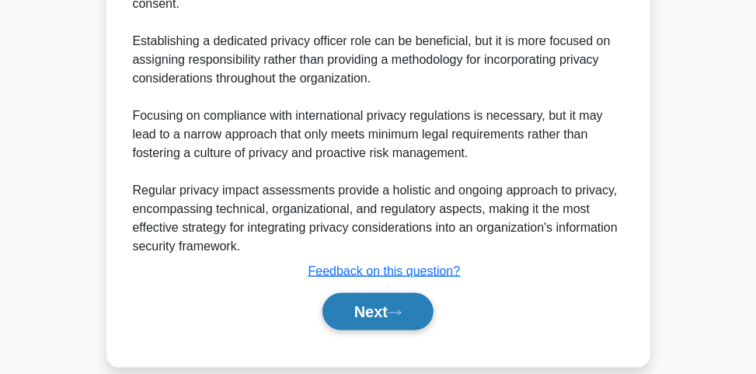
click at [413, 293] on button "Next" at bounding box center [377, 311] width 111 height 37
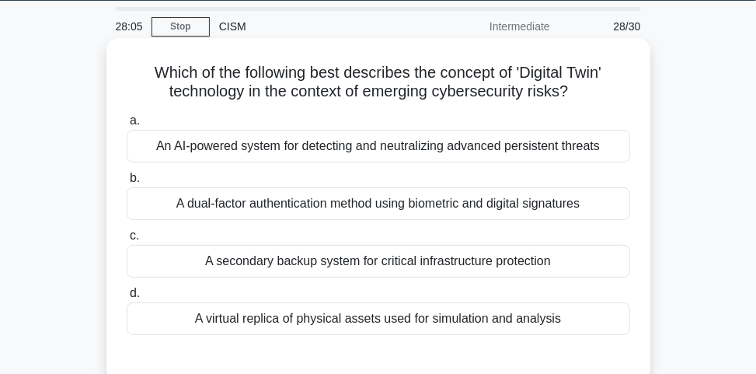
scroll to position [62, 0]
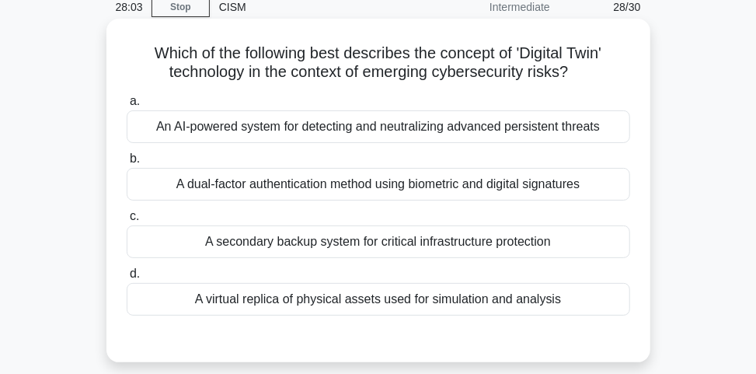
click at [423, 301] on div "A virtual replica of physical assets used for simulation and analysis" at bounding box center [378, 299] width 503 height 33
click at [127, 279] on input "d. A virtual replica of physical assets used for simulation and analysis" at bounding box center [127, 274] width 0 height 10
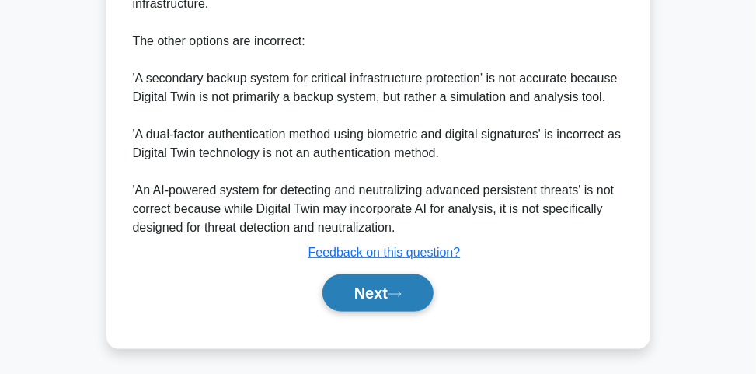
click at [421, 301] on button "Next" at bounding box center [377, 292] width 111 height 37
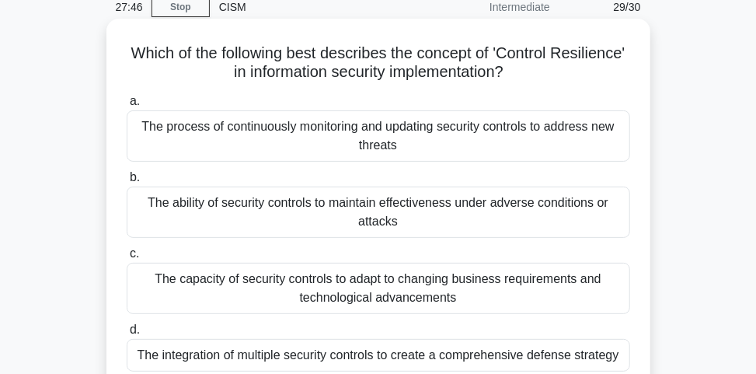
scroll to position [124, 0]
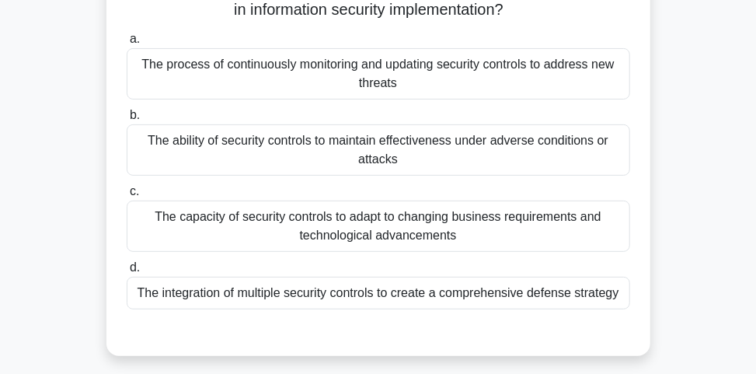
click at [449, 162] on div "The ability of security controls to maintain effectiveness under adverse condit…" at bounding box center [378, 149] width 503 height 51
click at [127, 120] on input "b. The ability of security controls to maintain effectiveness under adverse con…" at bounding box center [127, 115] width 0 height 10
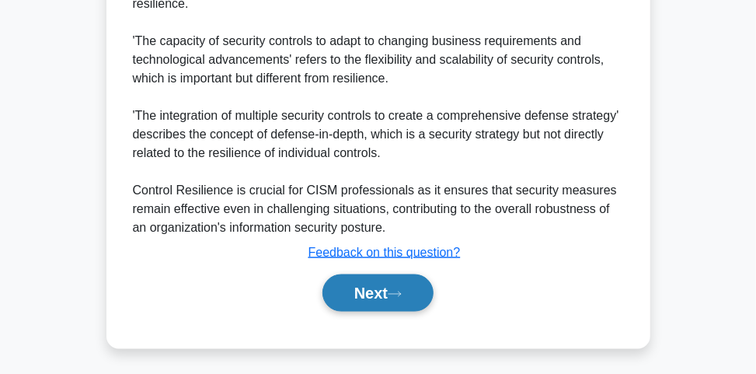
click at [405, 284] on button "Next" at bounding box center [377, 292] width 111 height 37
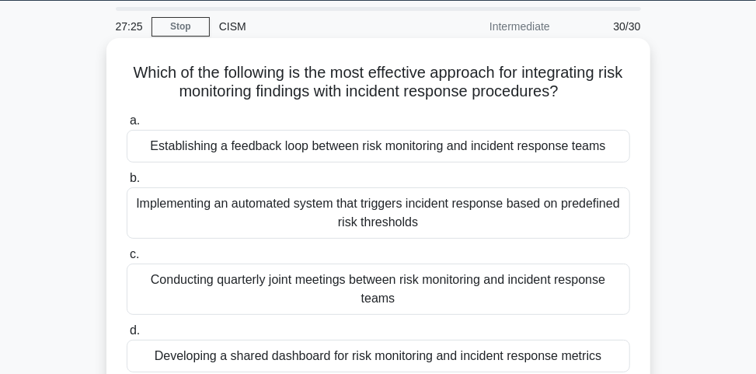
scroll to position [62, 0]
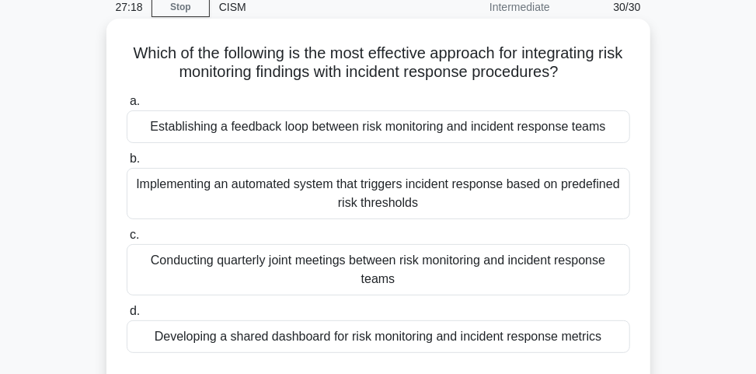
click at [479, 124] on div "Establishing a feedback loop between risk monitoring and incident response teams" at bounding box center [378, 126] width 503 height 33
click at [127, 106] on input "a. Establishing a feedback loop between risk monitoring and incident response t…" at bounding box center [127, 101] width 0 height 10
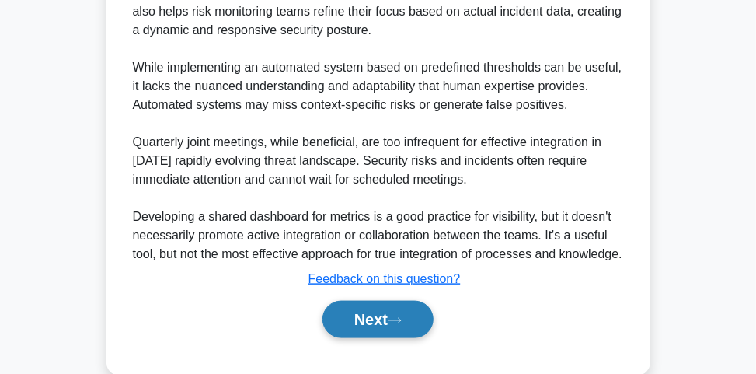
scroll to position [622, 0]
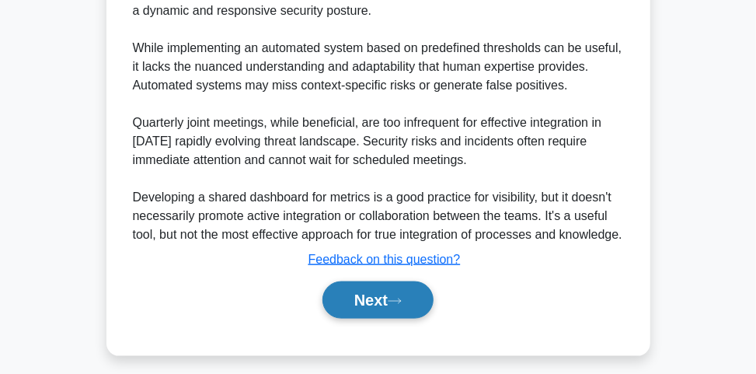
click at [402, 305] on icon at bounding box center [395, 301] width 14 height 9
